Goal: Transaction & Acquisition: Register for event/course

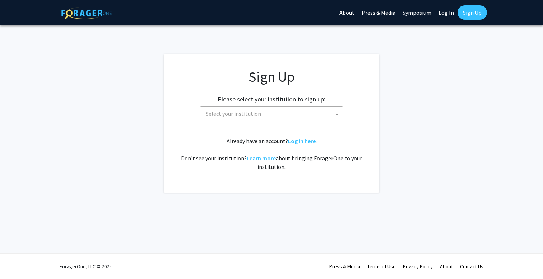
click at [317, 115] on span "Select your institution" at bounding box center [273, 114] width 140 height 15
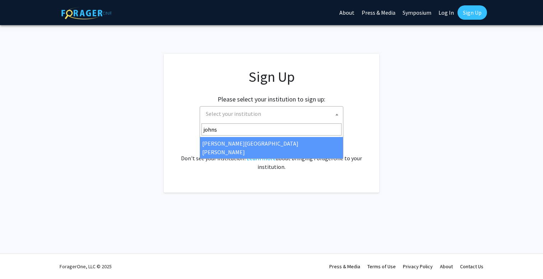
type input "johns"
select select "1"
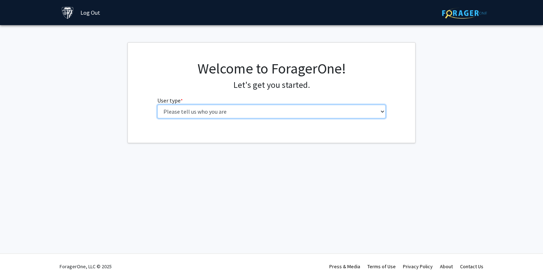
select select "2: masters"
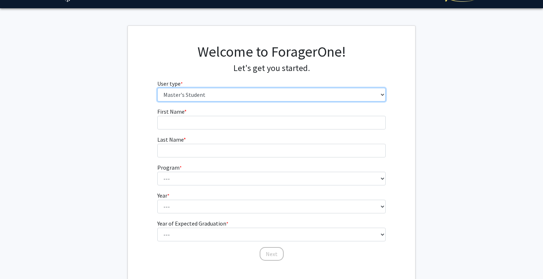
scroll to position [15, 0]
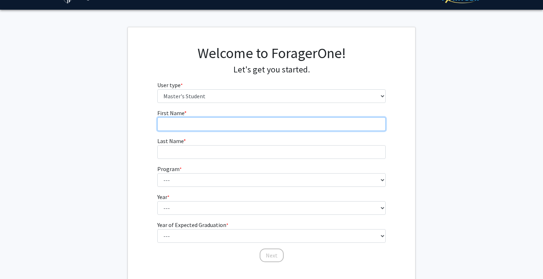
click at [185, 129] on input "First Name * required" at bounding box center [271, 124] width 229 height 14
type input "[PERSON_NAME]"
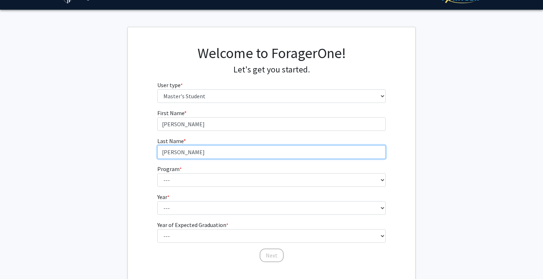
type input "[PERSON_NAME]"
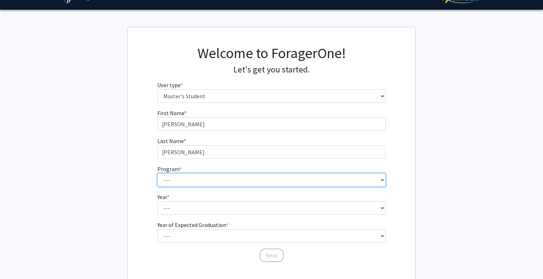
select select "21: 13"
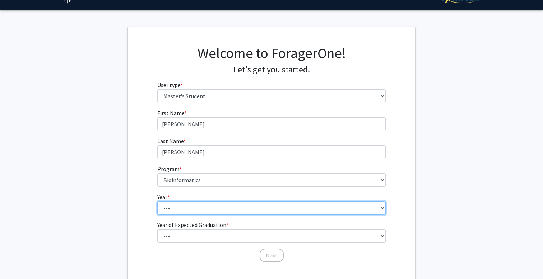
select select "2: second_year"
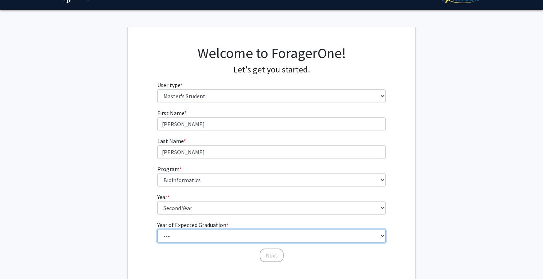
select select "2: 2026"
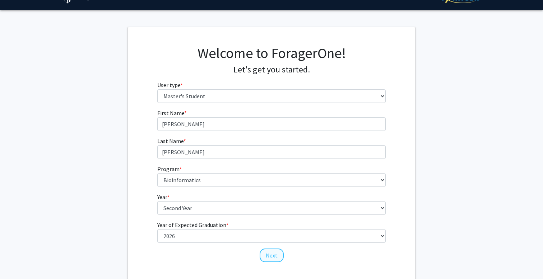
click at [272, 252] on button "Next" at bounding box center [272, 256] width 24 height 14
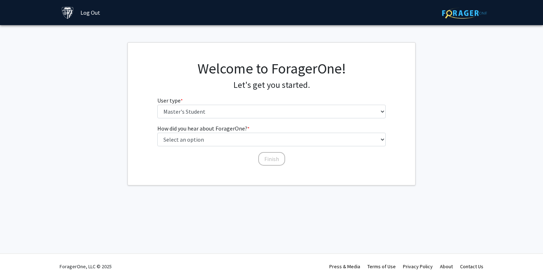
scroll to position [0, 0]
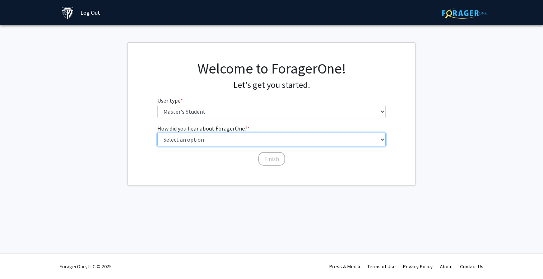
select select "3: university_website"
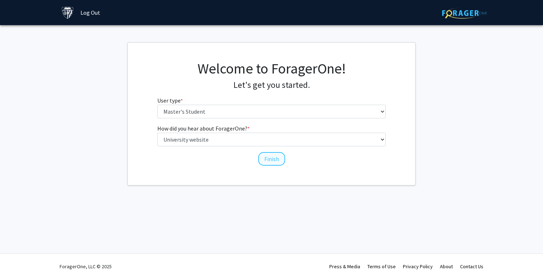
click at [269, 158] on button "Finish" at bounding box center [271, 159] width 27 height 14
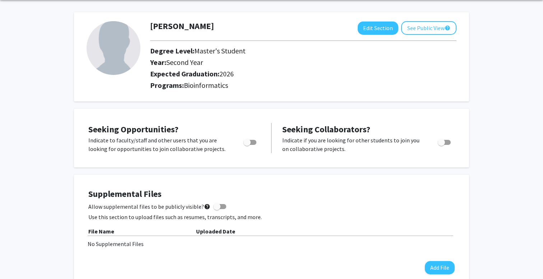
scroll to position [14, 0]
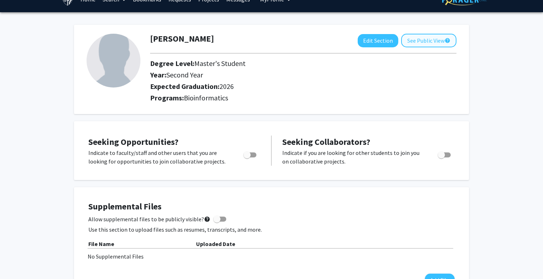
click at [431, 40] on button "See Public View help" at bounding box center [428, 41] width 55 height 14
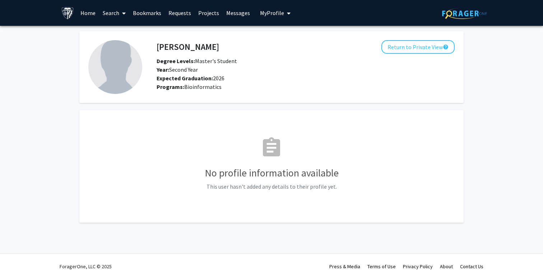
click at [211, 14] on link "Projects" at bounding box center [209, 12] width 28 height 25
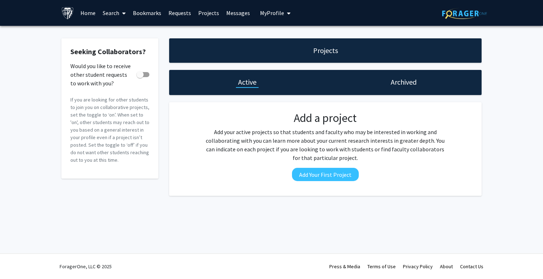
click at [211, 14] on link "Projects" at bounding box center [209, 12] width 28 height 25
click at [177, 14] on link "Requests" at bounding box center [180, 12] width 30 height 25
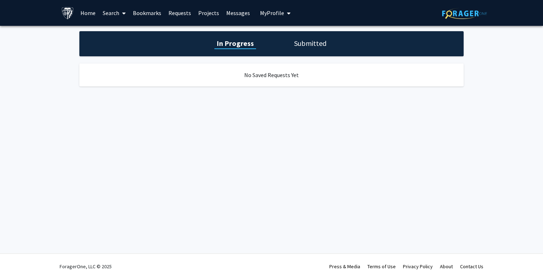
click at [242, 10] on link "Messages" at bounding box center [238, 12] width 31 height 25
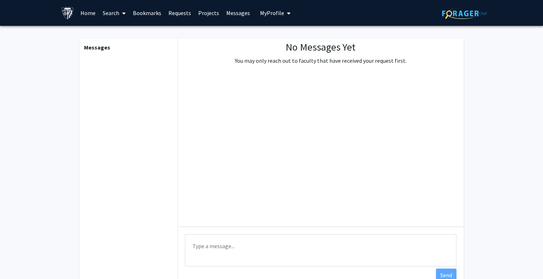
click at [114, 12] on link "Search" at bounding box center [114, 12] width 30 height 25
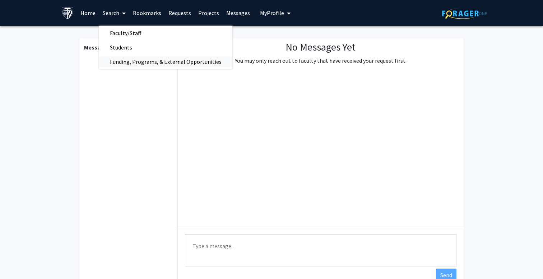
click at [137, 65] on span "Funding, Programs, & External Opportunities" at bounding box center [165, 62] width 133 height 14
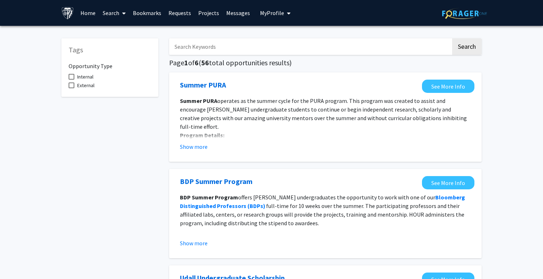
click at [87, 79] on span "Internal" at bounding box center [85, 77] width 16 height 9
click at [71, 80] on input "Internal" at bounding box center [71, 80] width 0 height 0
checkbox input "true"
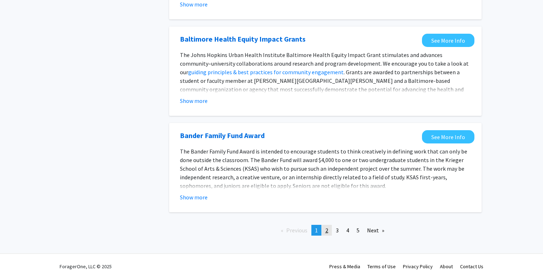
scroll to position [791, 0]
click at [336, 231] on span "3" at bounding box center [337, 230] width 3 height 7
